Goal: Register for event/course

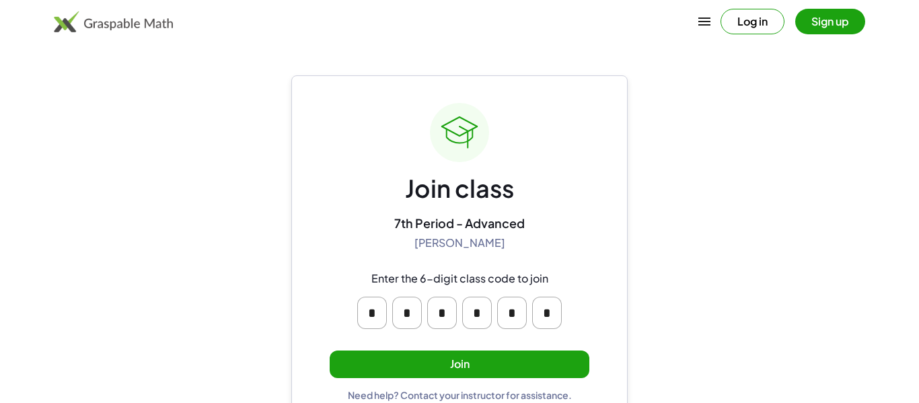
scroll to position [26, 0]
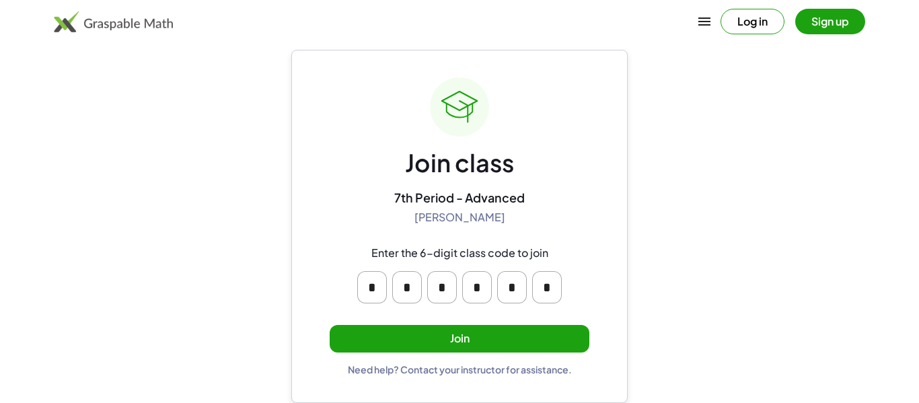
click at [459, 336] on button "Join" at bounding box center [460, 339] width 260 height 28
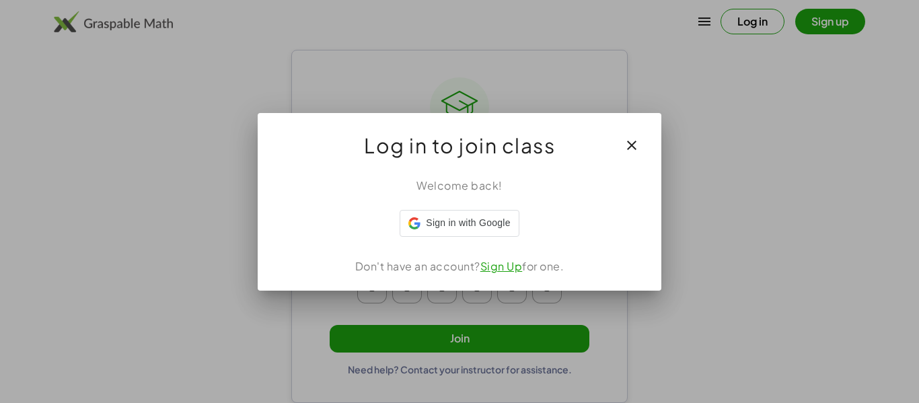
scroll to position [0, 0]
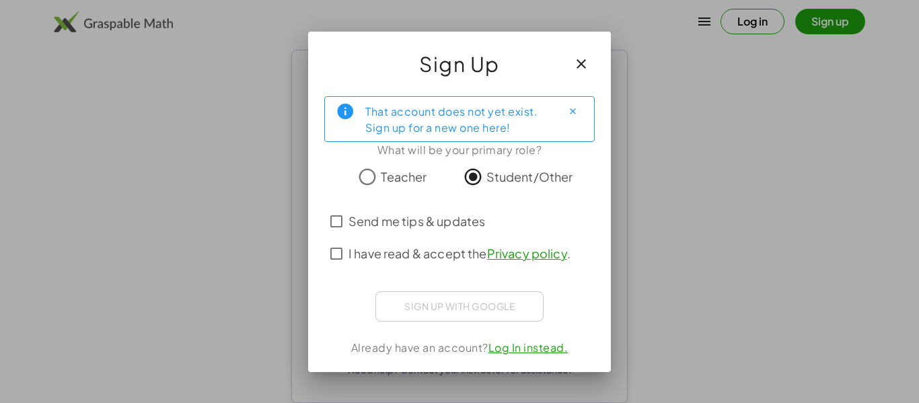
click at [420, 305] on div "Sign up with Google Sign in with Google Sign in with Google. Opens in new tab" at bounding box center [459, 306] width 168 height 30
click at [387, 221] on span "Send me tips & updates" at bounding box center [416, 221] width 137 height 18
click at [488, 309] on div "Sign up with Google Sign in with Google Sign in with Google. Opens in new tab" at bounding box center [459, 306] width 168 height 30
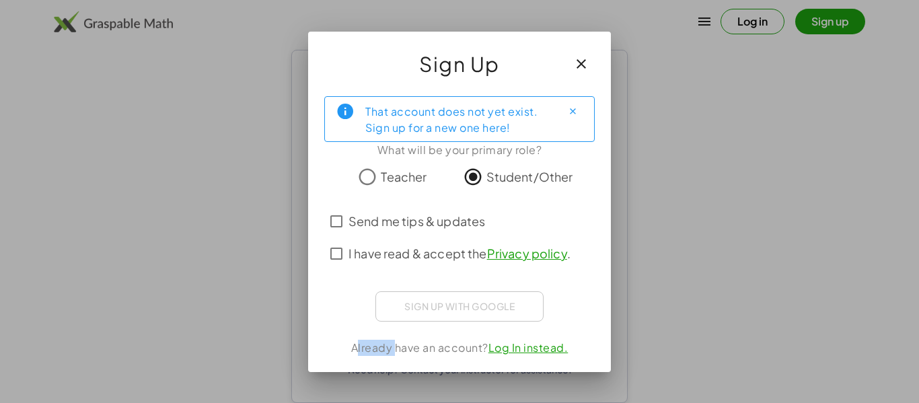
click at [488, 309] on div "Sign up with Google Sign in with Google Sign in with Google. Opens in new tab" at bounding box center [459, 306] width 168 height 30
click at [441, 252] on span "I have read & accept the Privacy policy ." at bounding box center [459, 253] width 222 height 18
